Goal: Communication & Community: Answer question/provide support

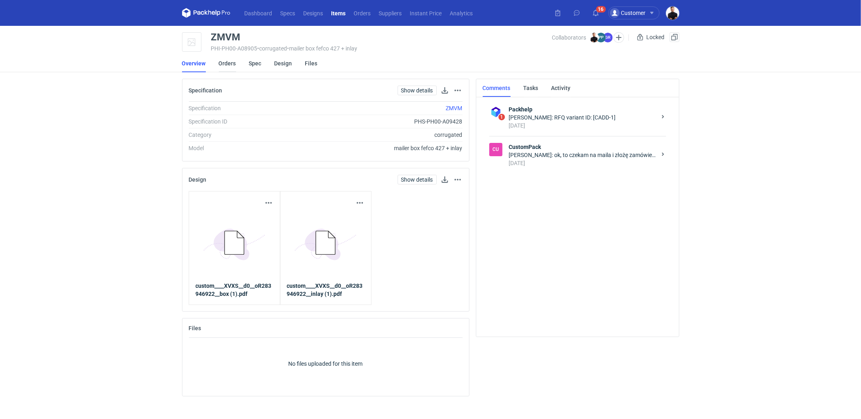
click at [229, 70] on link "Orders" at bounding box center [227, 63] width 17 height 18
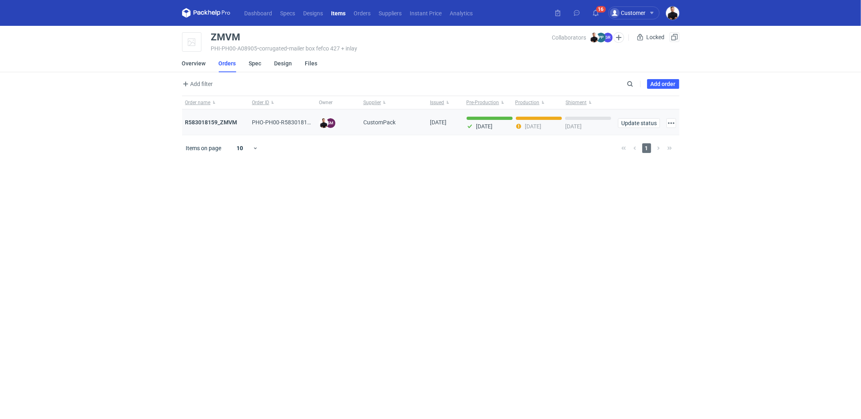
click at [224, 125] on div "R583018159_ZMVM" at bounding box center [215, 122] width 61 height 8
click at [224, 121] on strong "R583018159_ZMVM" at bounding box center [211, 122] width 52 height 6
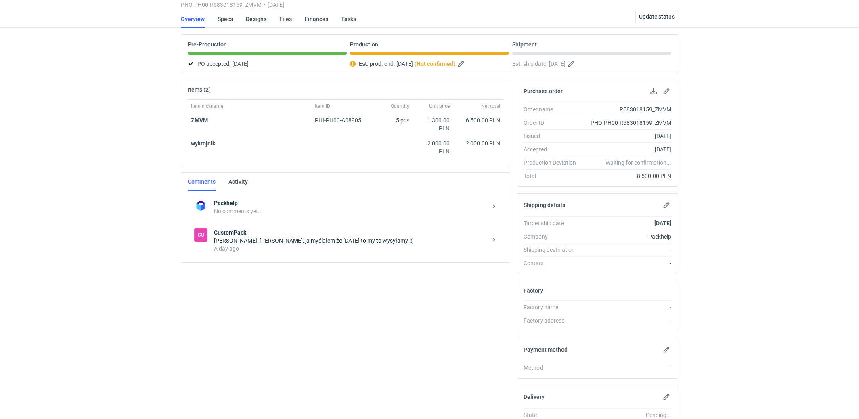
scroll to position [46, 0]
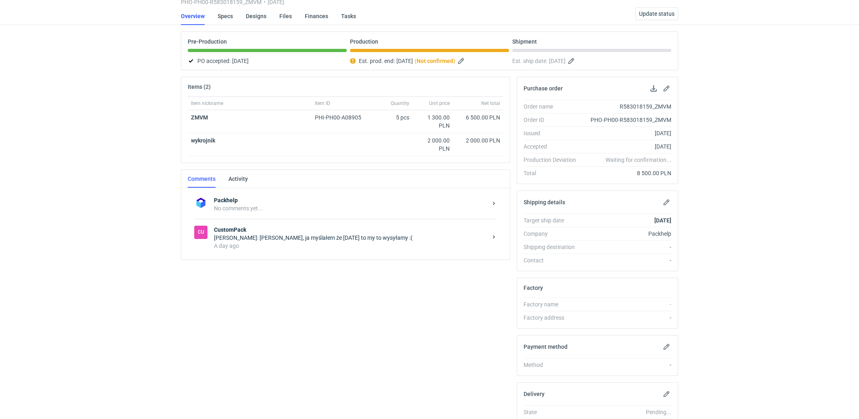
click at [296, 247] on div "A day ago" at bounding box center [350, 246] width 273 height 8
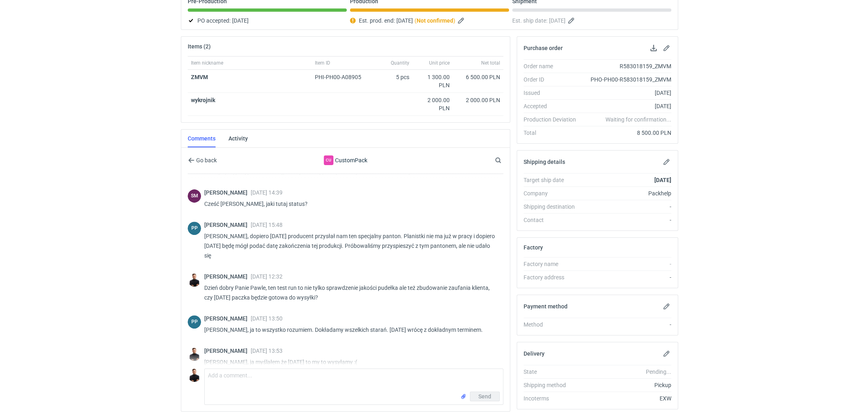
scroll to position [109, 0]
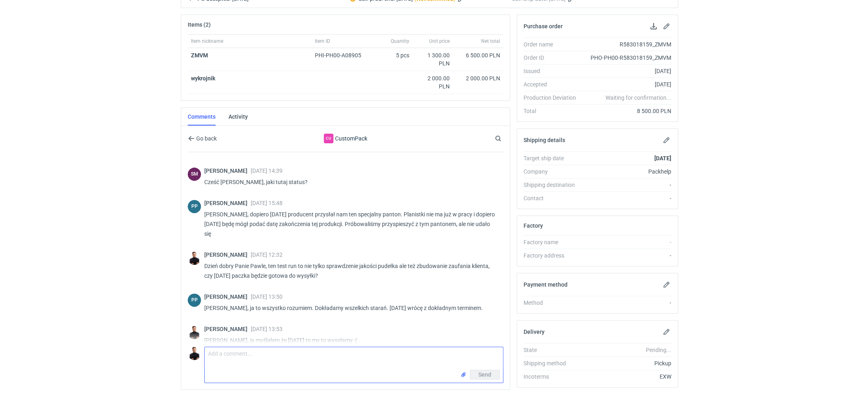
click at [298, 364] on textarea "Comment message" at bounding box center [354, 358] width 298 height 23
type textarea "Dzień dobry Panie Pawle, naprawdę pilnie potrzebuję tutaj informacji kiedy wysy…"
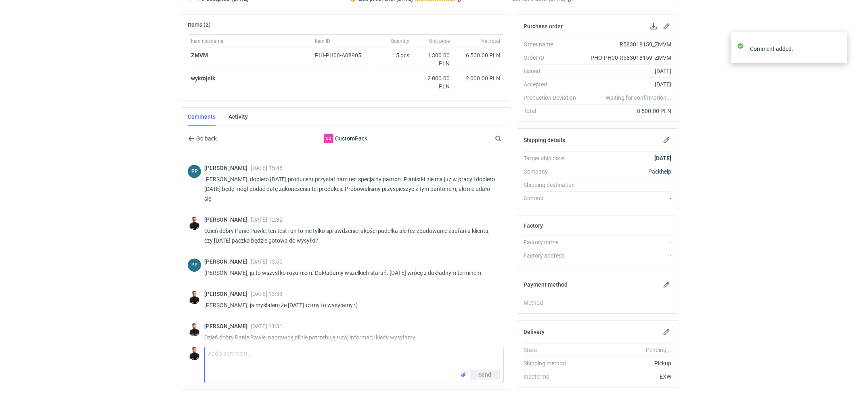
scroll to position [498, 0]
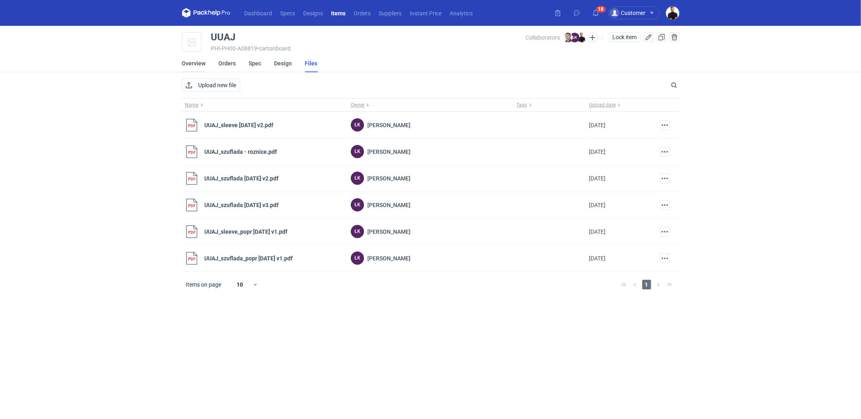
click at [196, 62] on link "Overview" at bounding box center [194, 63] width 24 height 18
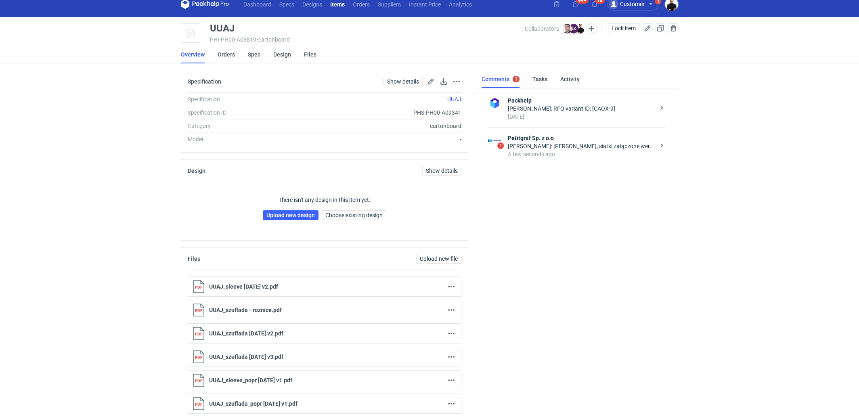
scroll to position [13, 0]
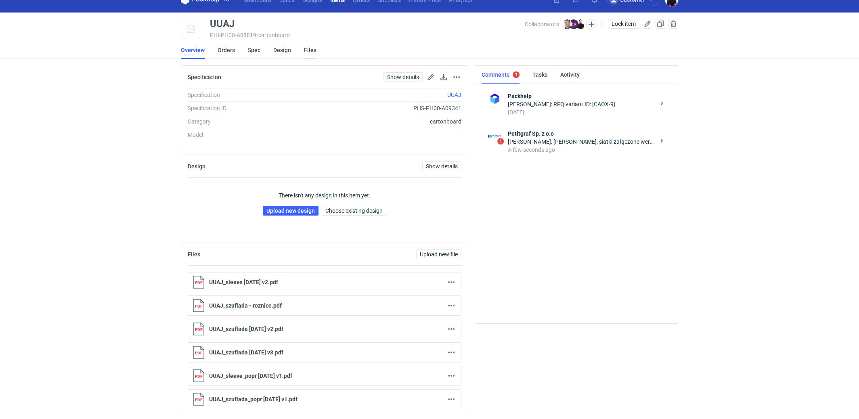
click at [312, 51] on link "Files" at bounding box center [310, 50] width 13 height 18
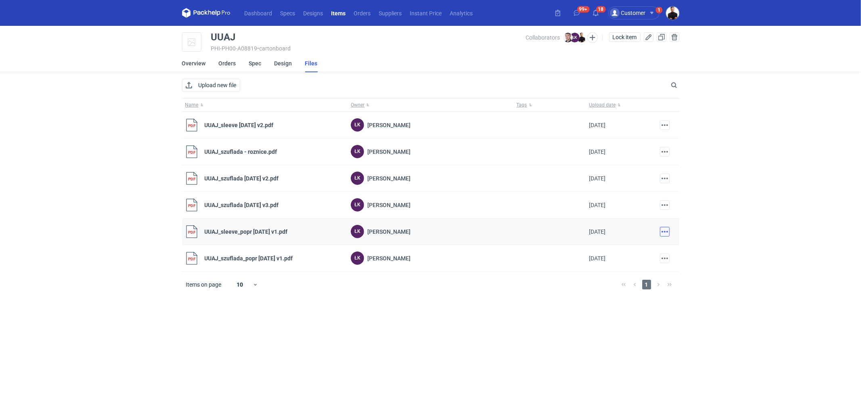
click at [661, 232] on button "button" at bounding box center [665, 232] width 10 height 10
click at [625, 250] on link "Download" at bounding box center [629, 248] width 74 height 13
click at [666, 253] on button "button" at bounding box center [665, 258] width 10 height 10
click at [625, 270] on link "Download" at bounding box center [629, 274] width 74 height 13
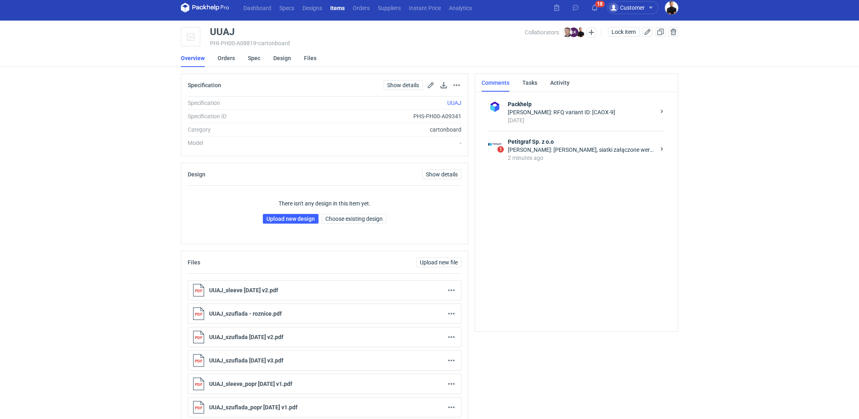
scroll to position [13, 0]
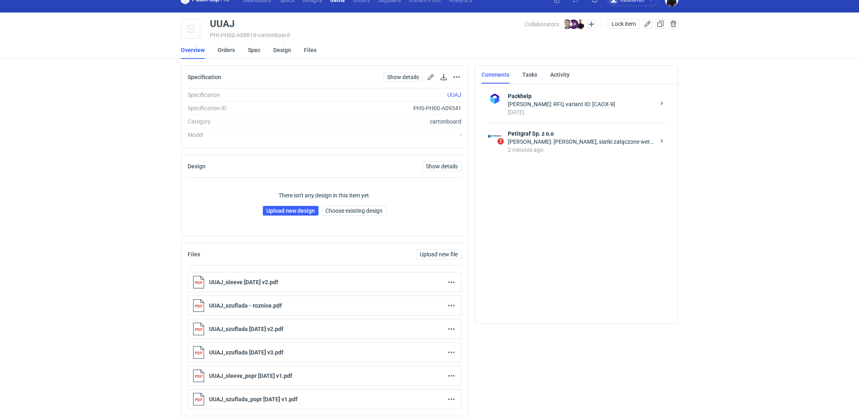
click at [545, 142] on div "Łukasz Kowalski: Panie Tomku, siatki załączone wersja 4" at bounding box center [581, 142] width 147 height 8
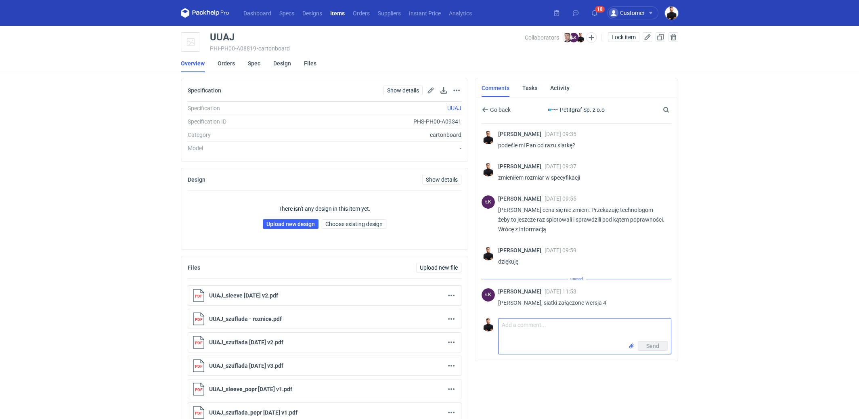
scroll to position [305, 0]
click at [541, 328] on textarea "Comment message" at bounding box center [584, 329] width 172 height 23
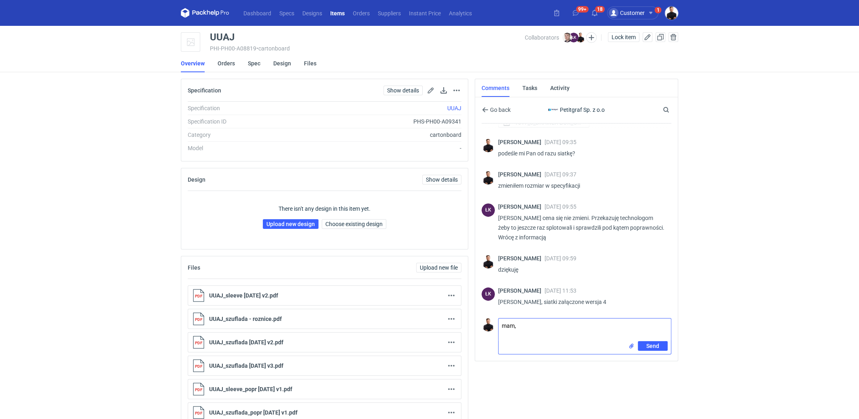
scroll to position [296, 0]
type textarea "mam, dziękuję"
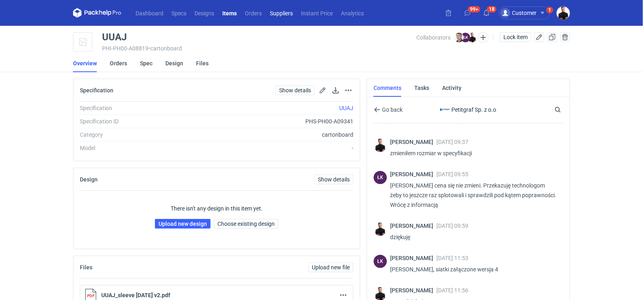
scroll to position [328, 0]
